Goal: Find specific page/section: Find specific page/section

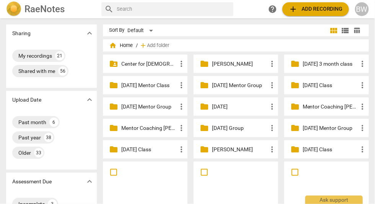
click at [125, 7] on input "text" at bounding box center [174, 9] width 114 height 12
type input "[PERSON_NAME]"
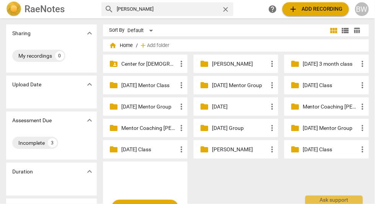
click at [43, 9] on h2 "RaeNotes" at bounding box center [44, 9] width 40 height 11
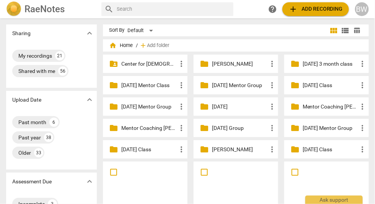
click at [157, 103] on p "[DATE] Mentor Group" at bounding box center [148, 107] width 55 height 8
click at [138, 128] on p "Mentor Coaching [PERSON_NAME]" at bounding box center [148, 128] width 55 height 8
click at [146, 64] on p "Center for [DEMOGRAPHIC_DATA] Coaching" at bounding box center [148, 64] width 55 height 8
click at [222, 128] on p "[DATE] Group" at bounding box center [239, 128] width 55 height 8
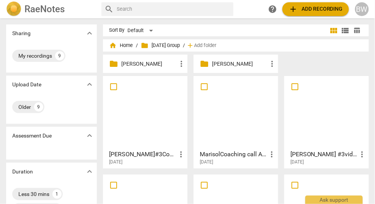
click at [218, 65] on p "[PERSON_NAME]" at bounding box center [239, 64] width 55 height 8
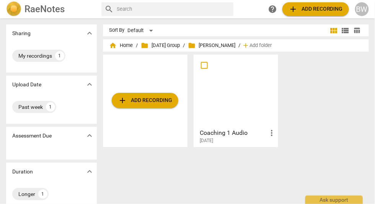
click at [244, 109] on div at bounding box center [235, 91] width 79 height 68
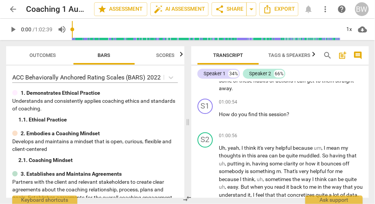
scroll to position [11634, 0]
